Goal: Information Seeking & Learning: Understand process/instructions

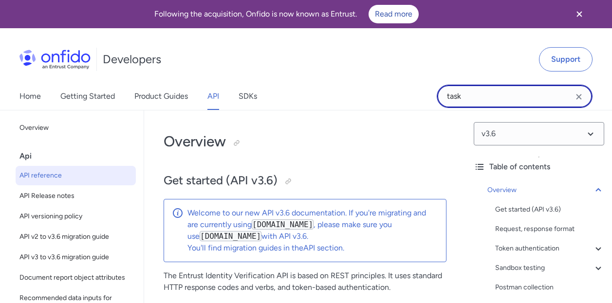
click at [502, 91] on input "task" at bounding box center [515, 96] width 156 height 23
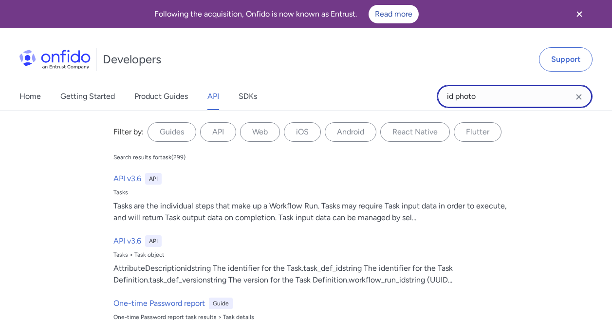
type input "id photo"
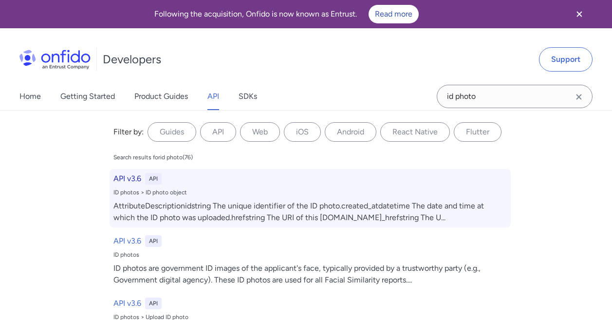
click at [124, 182] on h6 "API v3.6" at bounding box center [127, 179] width 28 height 12
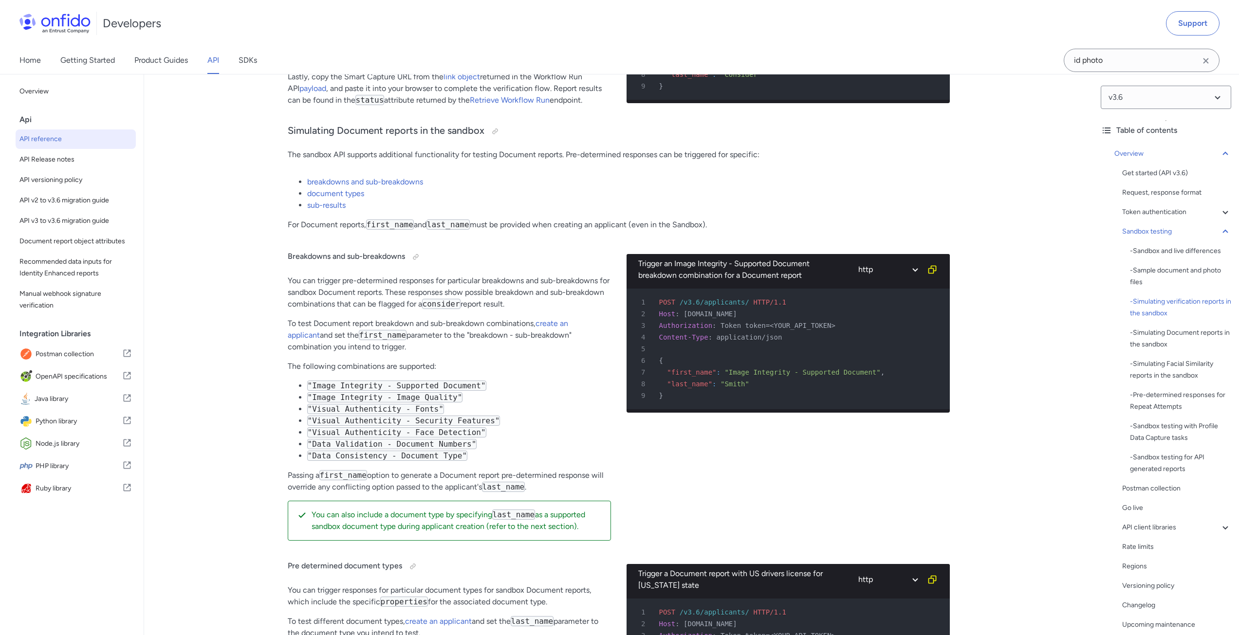
scroll to position [2142, 0]
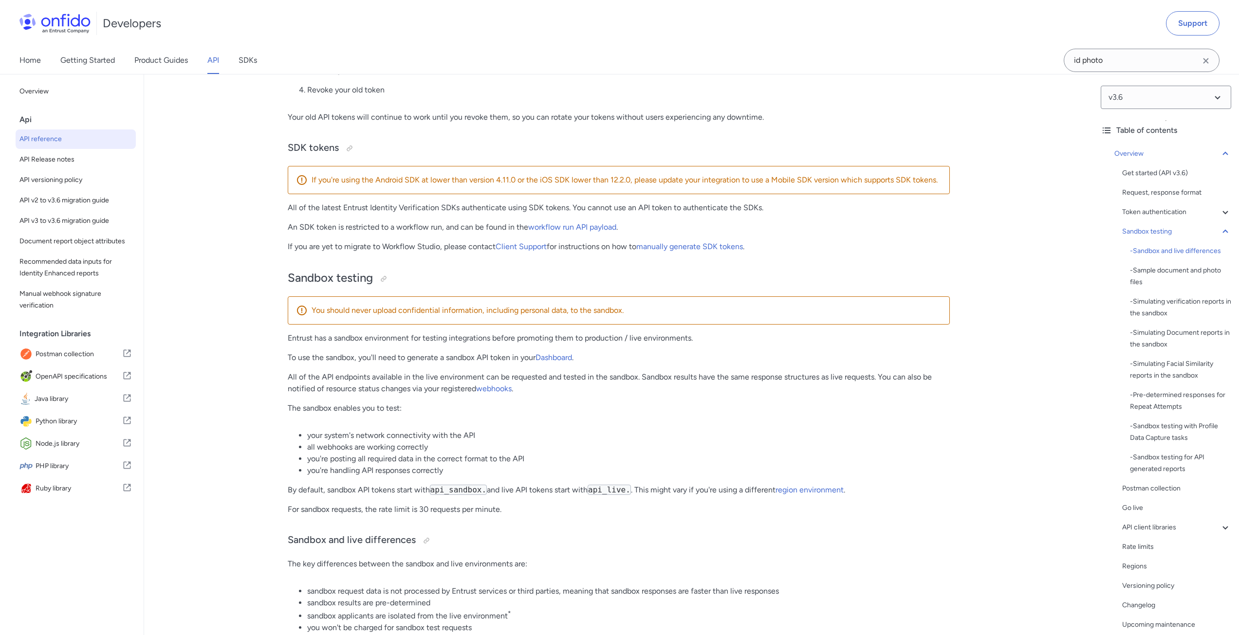
scroll to position [1505, 0]
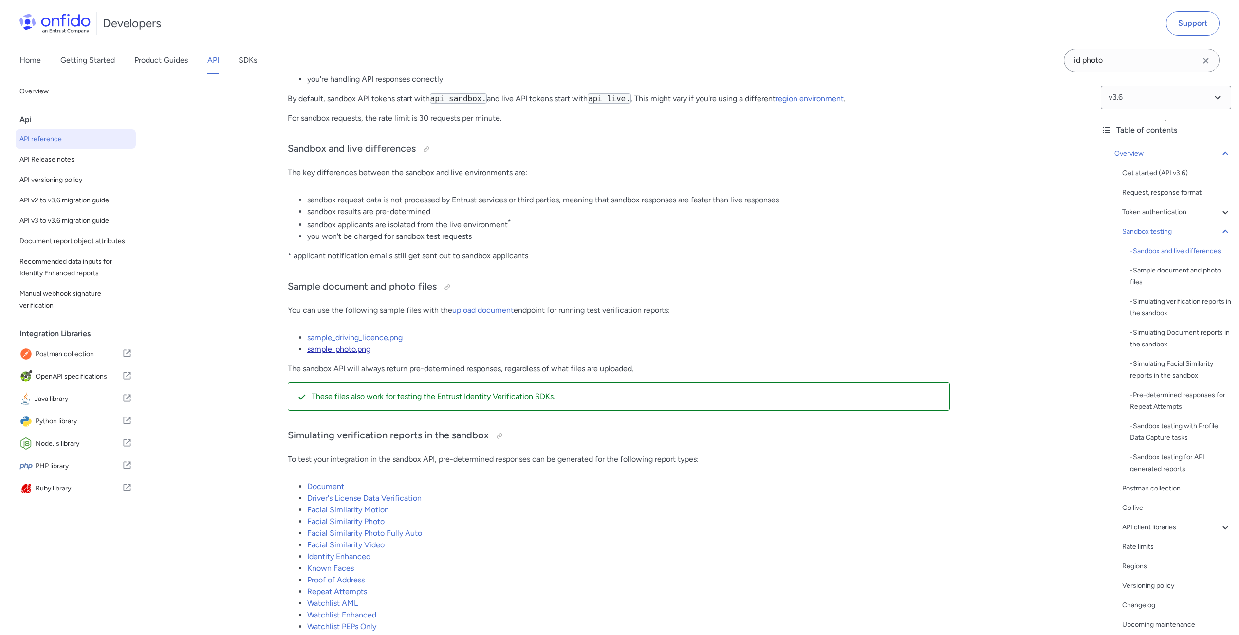
click at [342, 354] on link "sample_photo.png" at bounding box center [338, 349] width 63 height 9
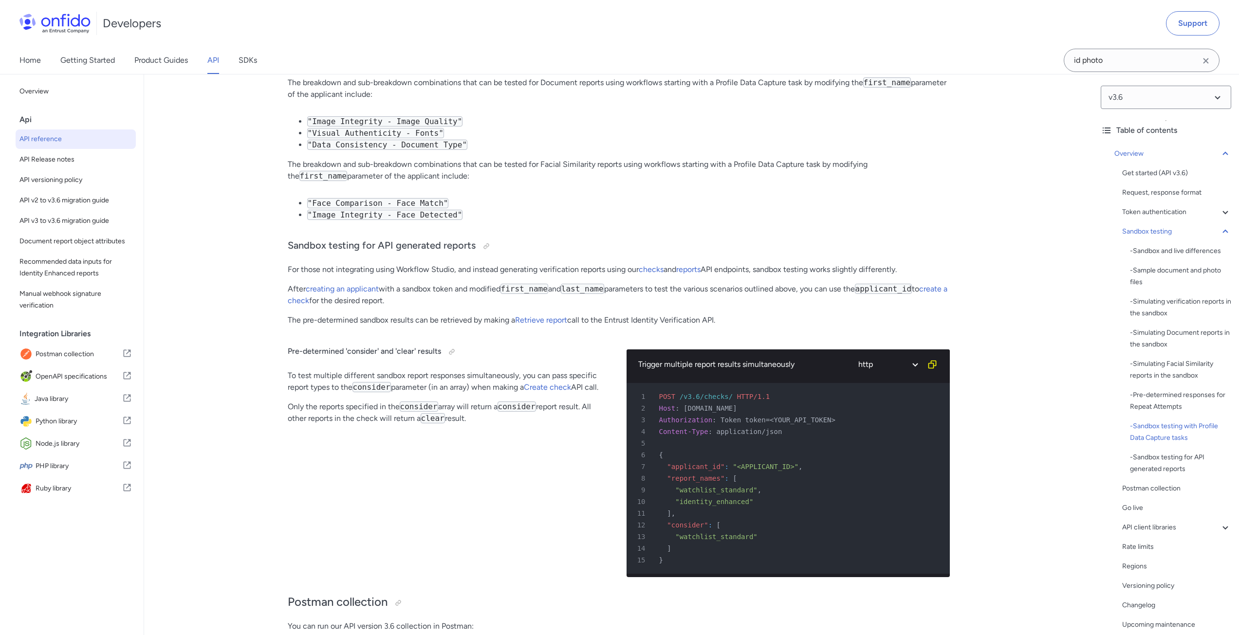
scroll to position [9467, 0]
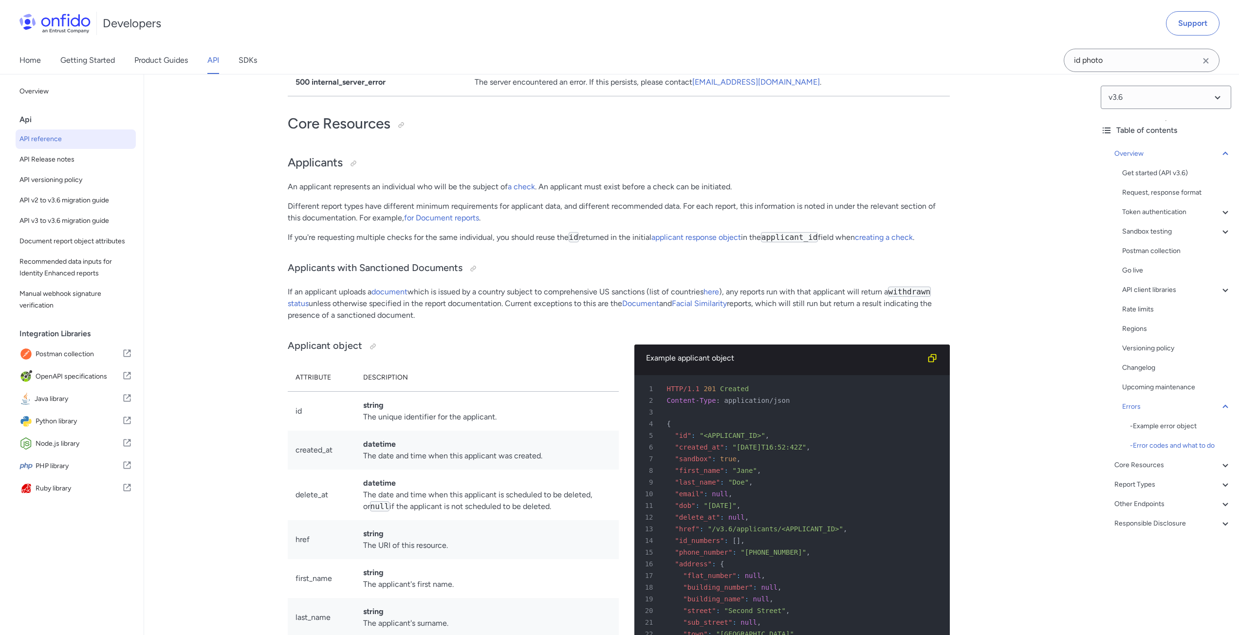
click at [120, 547] on div "Back to Home Overview Api API reference API Release notes API versioning policy…" at bounding box center [72, 310] width 144 height 473
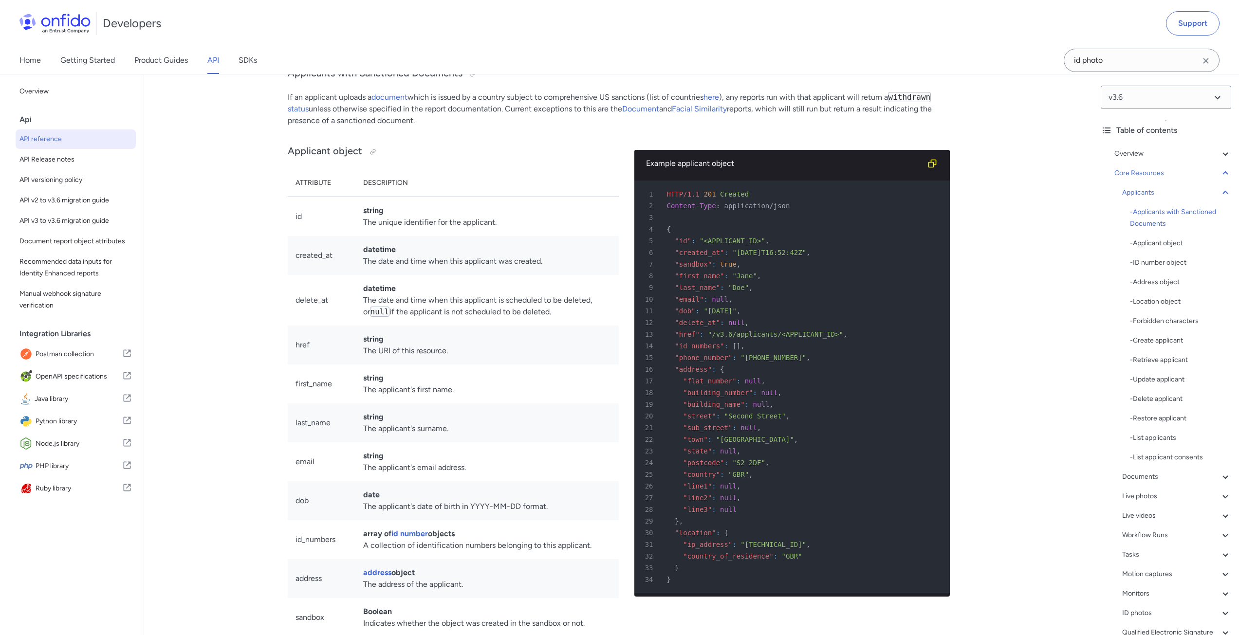
scroll to position [9419, 0]
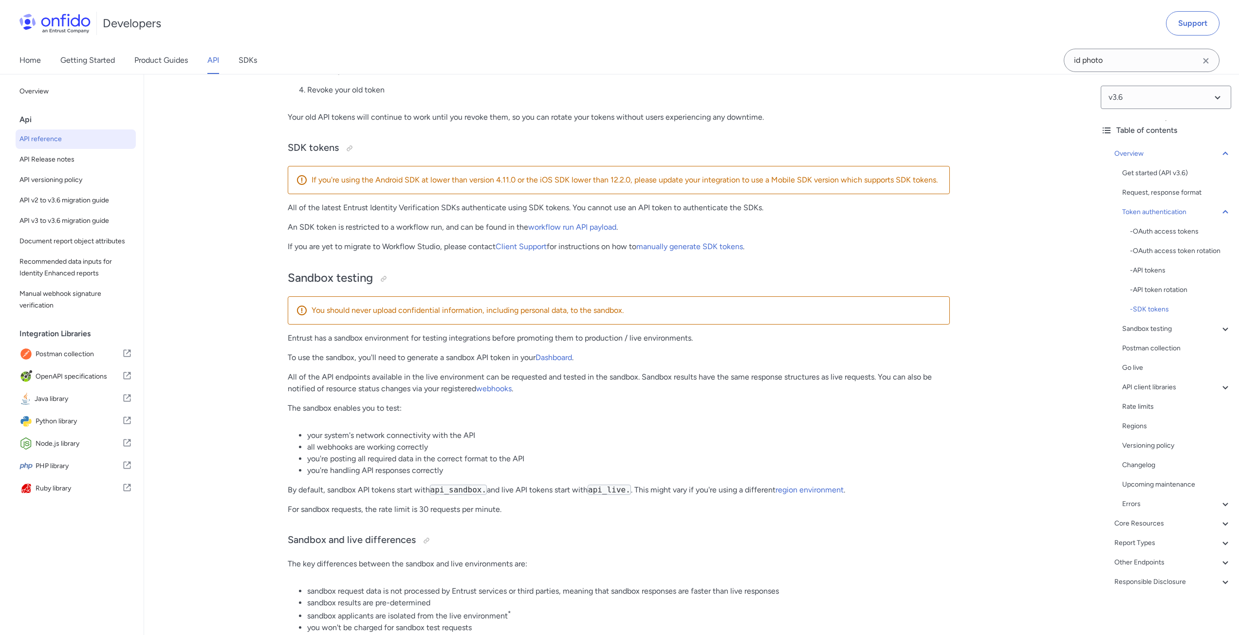
scroll to position [1505, 0]
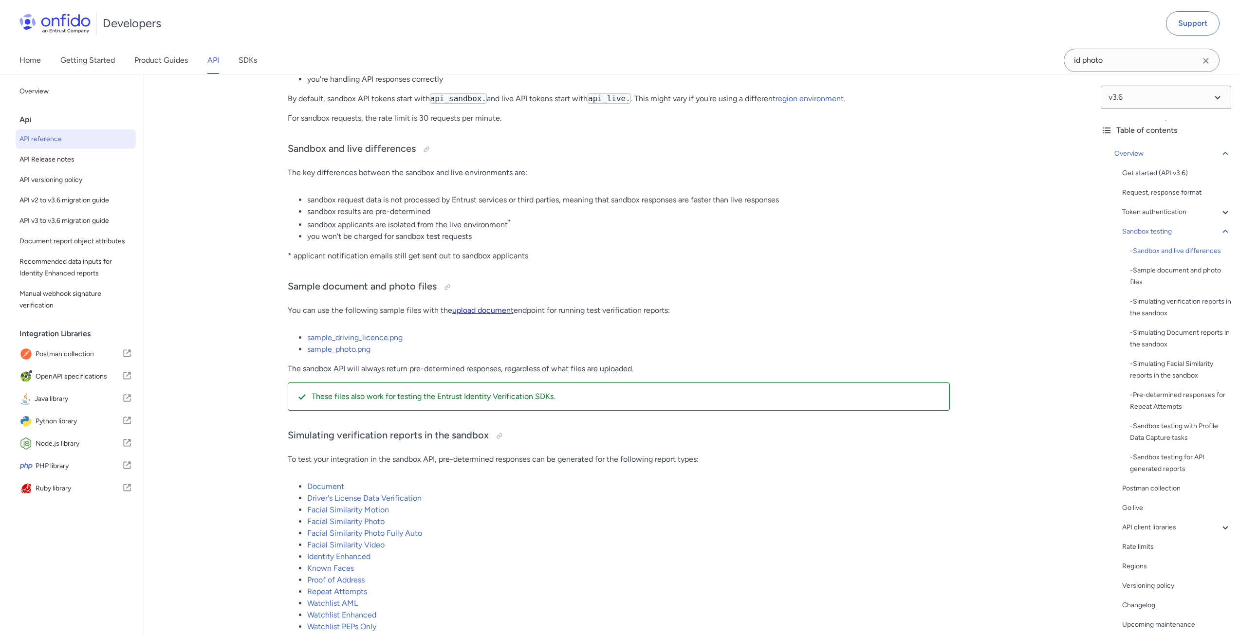
click at [481, 315] on link "upload document" at bounding box center [482, 310] width 61 height 9
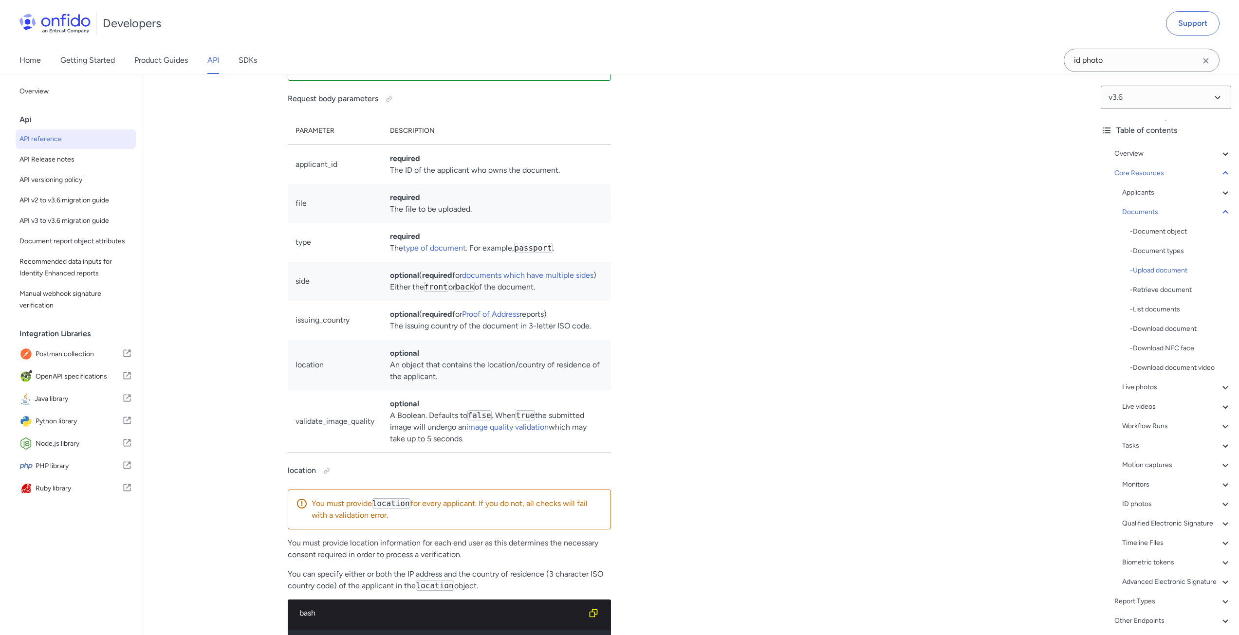
scroll to position [15840, 0]
